Goal: Task Accomplishment & Management: Use online tool/utility

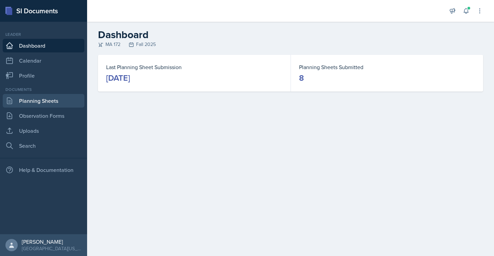
click at [42, 104] on link "Planning Sheets" at bounding box center [44, 101] width 82 height 14
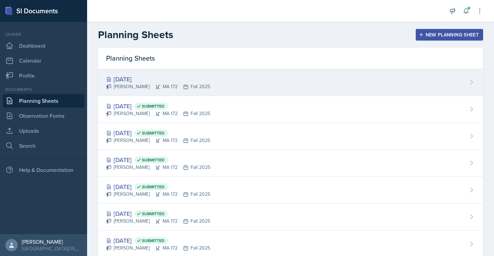
click at [127, 78] on div "[DATE]" at bounding box center [158, 78] width 104 height 9
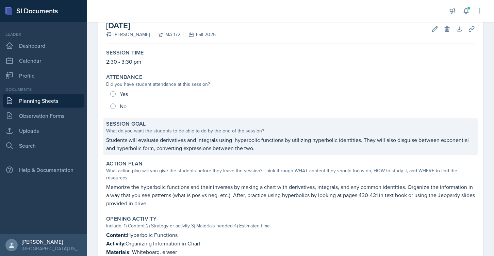
click at [404, 133] on div "What do you want the students to be able to do by the end of the session?" at bounding box center [290, 130] width 369 height 7
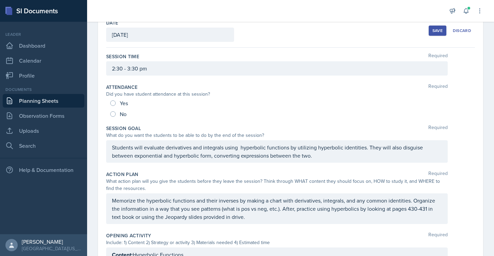
scroll to position [37, 0]
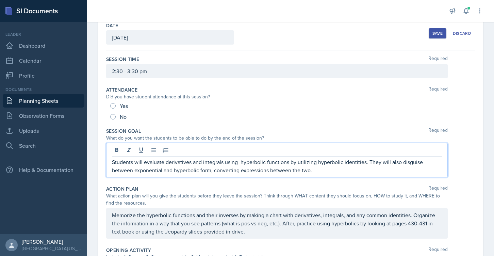
click at [414, 152] on div "Students will evaluate derivatives and integrals using hyperbolic functions by …" at bounding box center [277, 160] width 342 height 34
click at [414, 152] on div at bounding box center [277, 150] width 330 height 11
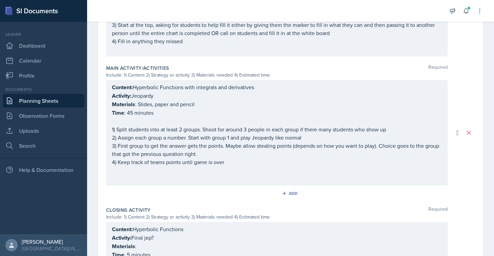
scroll to position [340, 0]
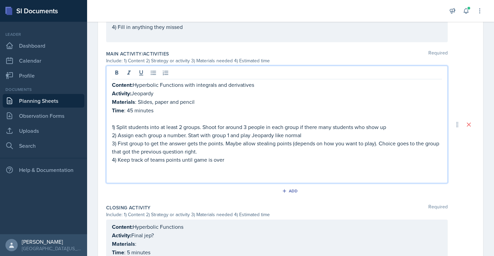
click at [194, 172] on p at bounding box center [277, 176] width 330 height 8
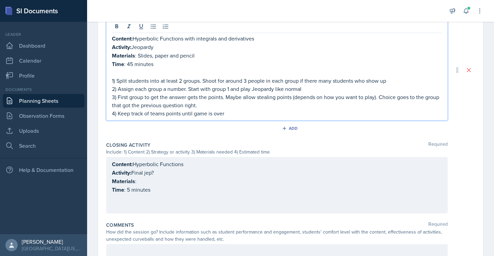
scroll to position [410, 0]
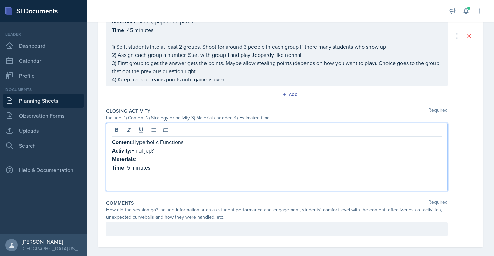
drag, startPoint x: 133, startPoint y: 149, endPoint x: 167, endPoint y: 149, distance: 33.3
click at [167, 149] on p "Activity: Final jep?" at bounding box center [277, 150] width 330 height 9
click at [156, 157] on p "Materials :" at bounding box center [277, 159] width 330 height 9
click at [130, 177] on p at bounding box center [277, 176] width 330 height 8
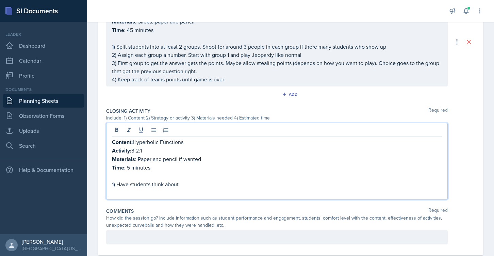
click at [157, 152] on p "Activity: 3:2:1" at bounding box center [277, 150] width 330 height 9
click at [189, 182] on p "1) Have students think about" at bounding box center [277, 184] width 330 height 8
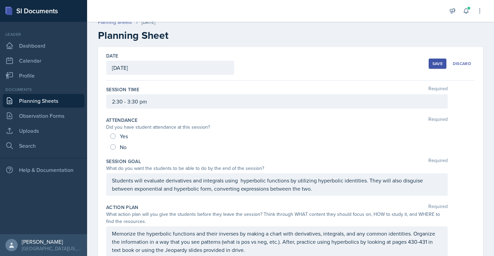
scroll to position [8, 0]
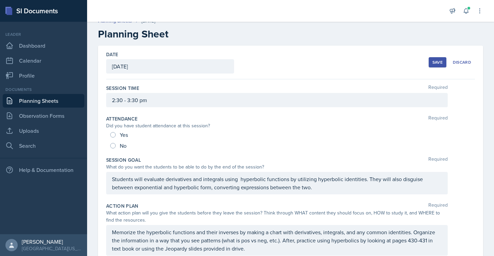
click at [430, 66] on button "Save" at bounding box center [438, 62] width 18 height 10
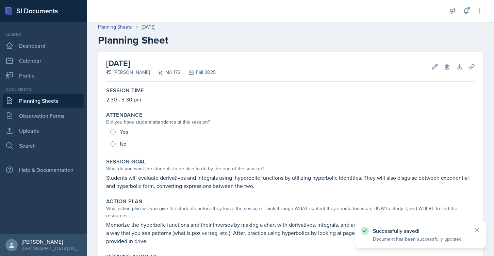
scroll to position [0, 0]
